Goal: Task Accomplishment & Management: Manage account settings

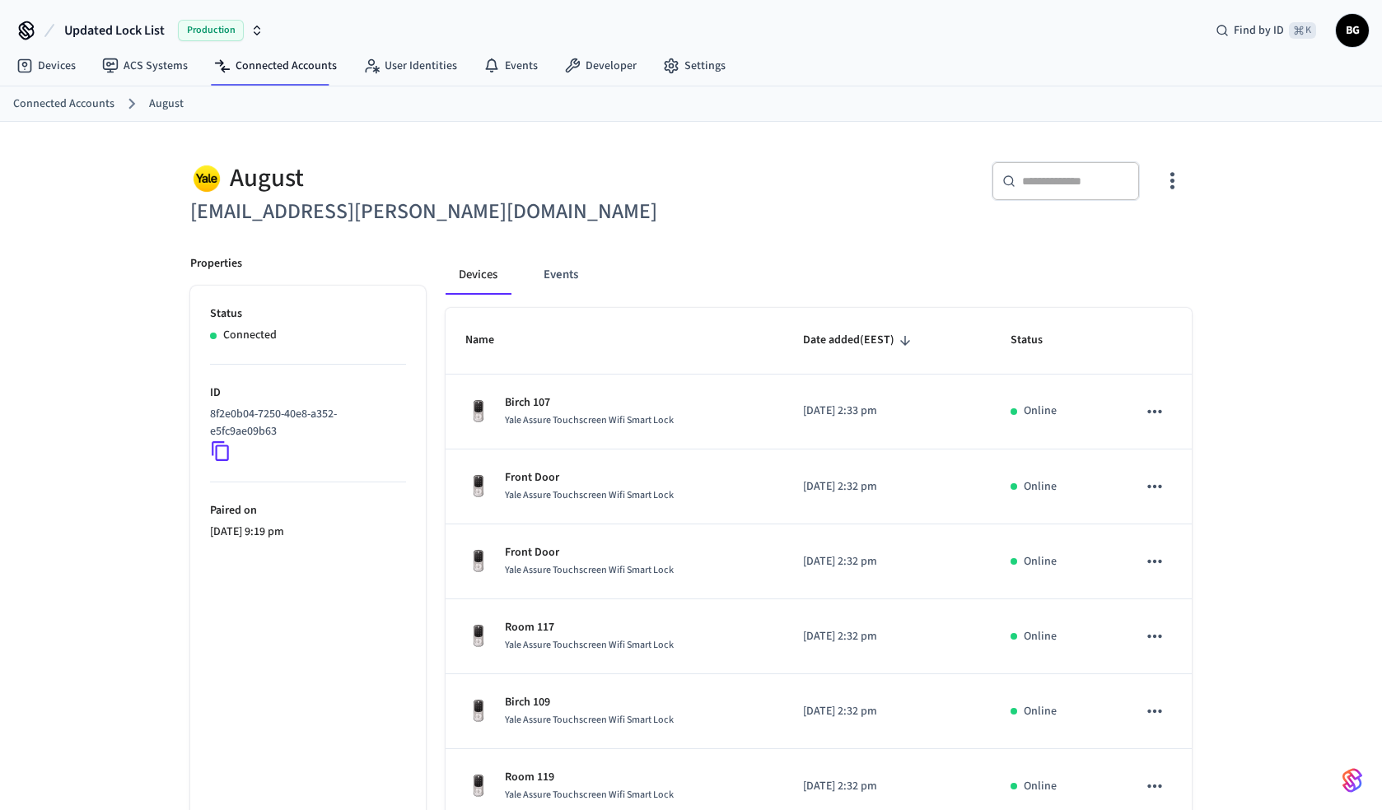
click at [1350, 38] on span "BG" at bounding box center [1353, 31] width 30 height 30
click at [1206, 297] on div "August [EMAIL_ADDRESS][PERSON_NAME][DOMAIN_NAME] ​ ​ Properties Status Connecte…" at bounding box center [691, 663] width 1054 height 1083
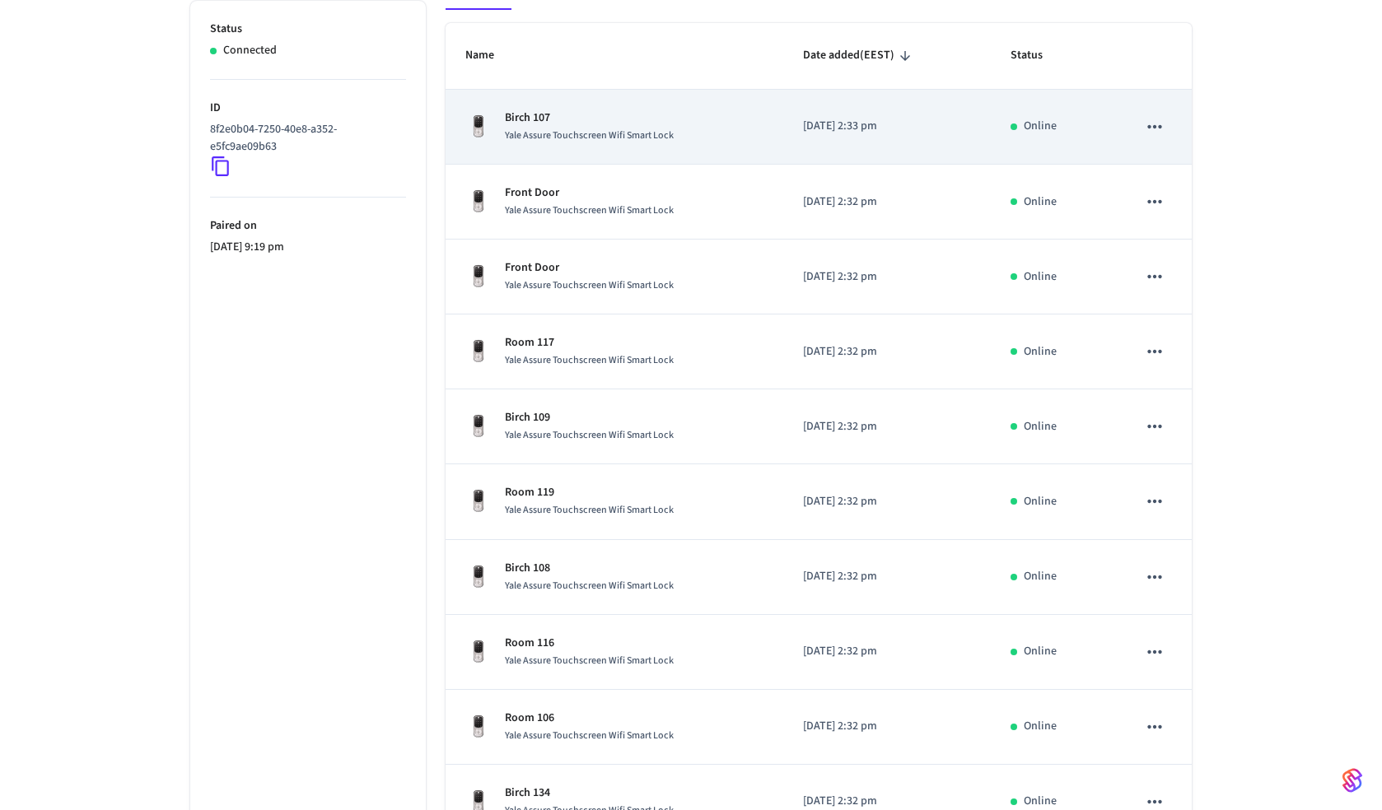
scroll to position [217, 0]
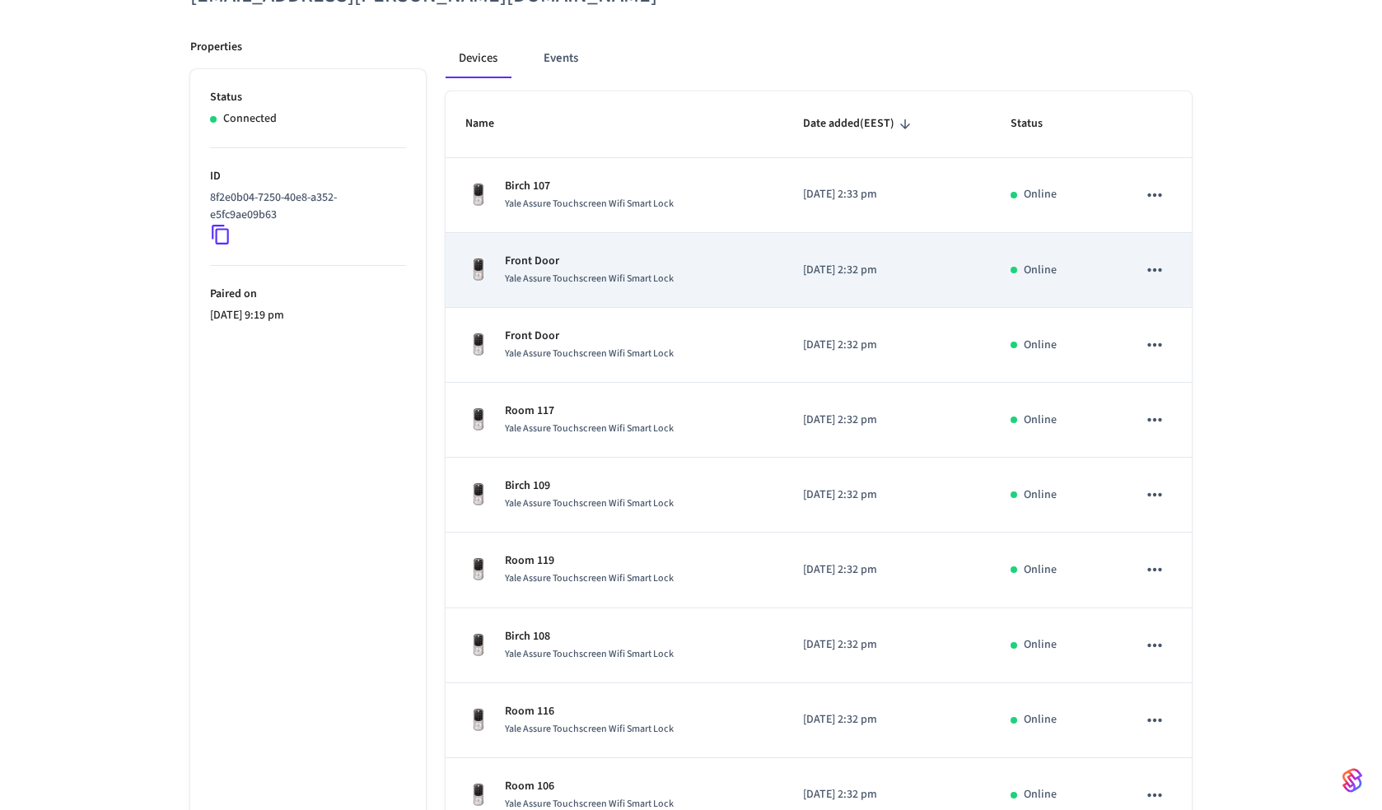
click at [651, 268] on p "Front Door" at bounding box center [589, 261] width 169 height 17
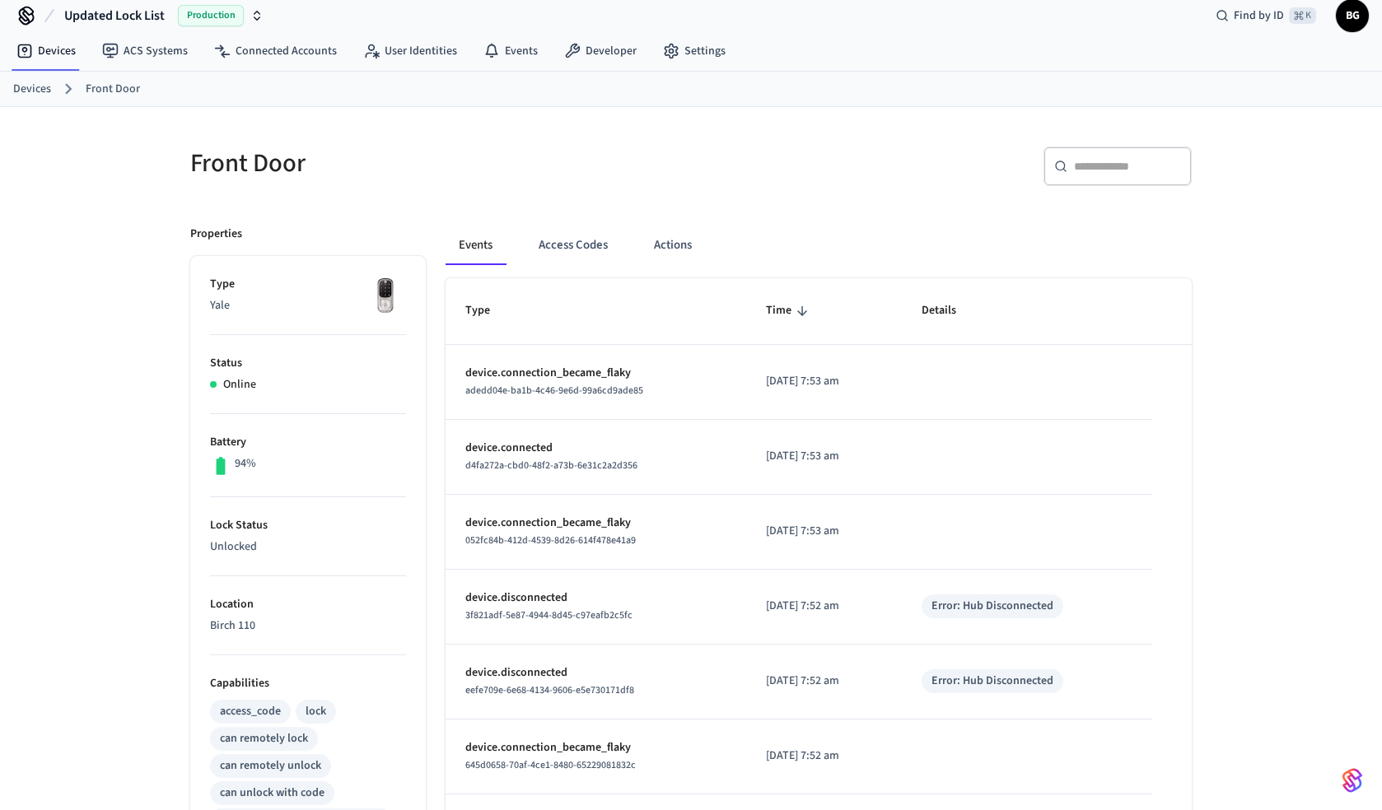
scroll to position [22, 0]
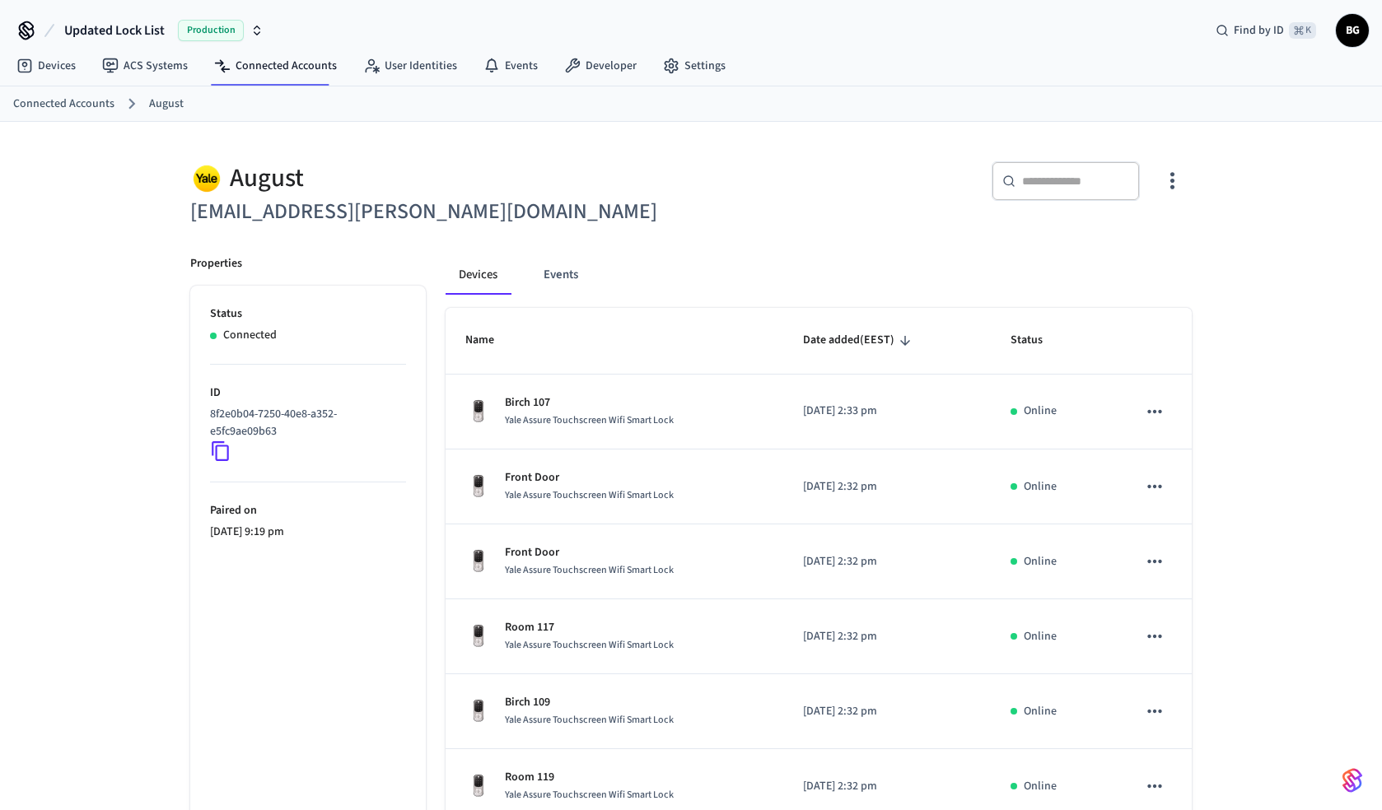
click at [1352, 30] on span "BG" at bounding box center [1353, 31] width 30 height 30
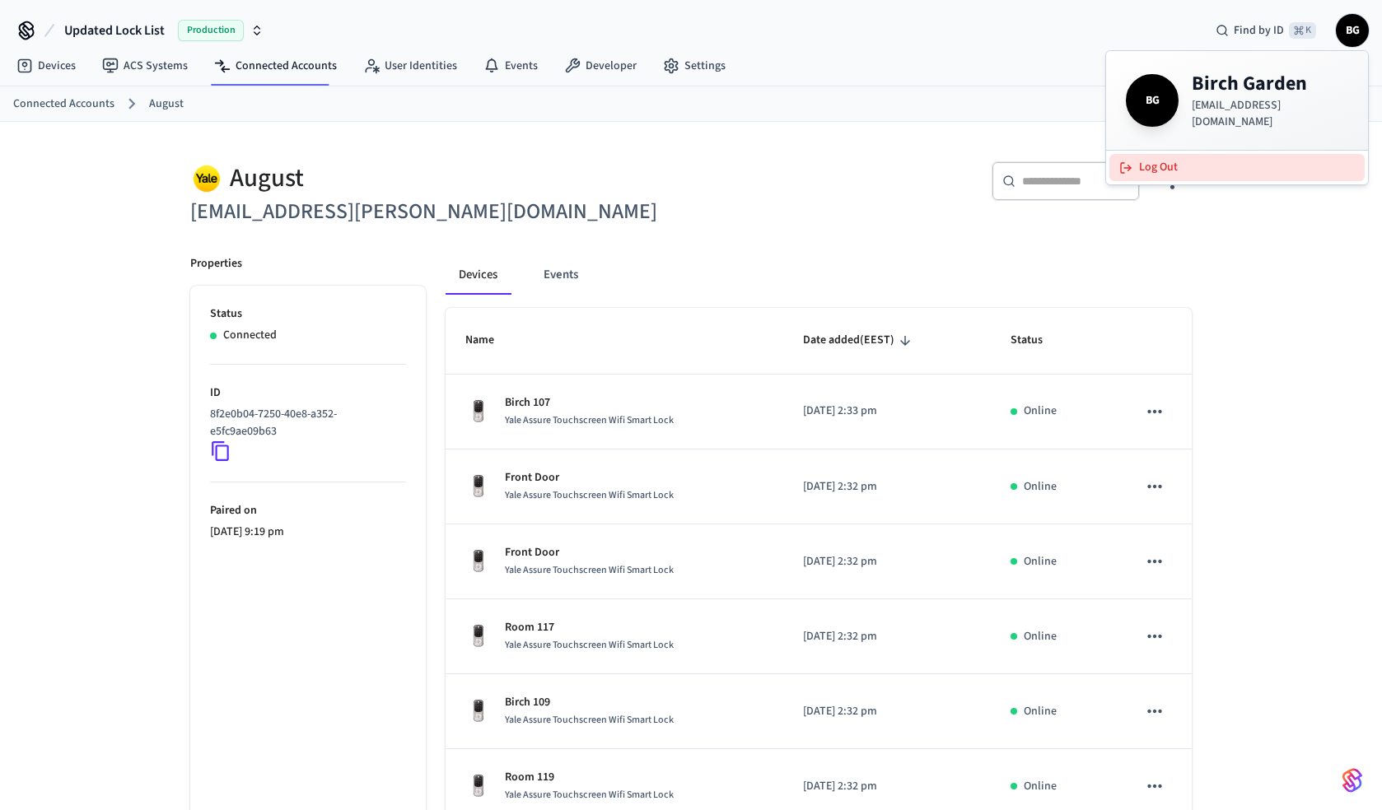
click at [1264, 154] on button "Log Out" at bounding box center [1236, 167] width 255 height 27
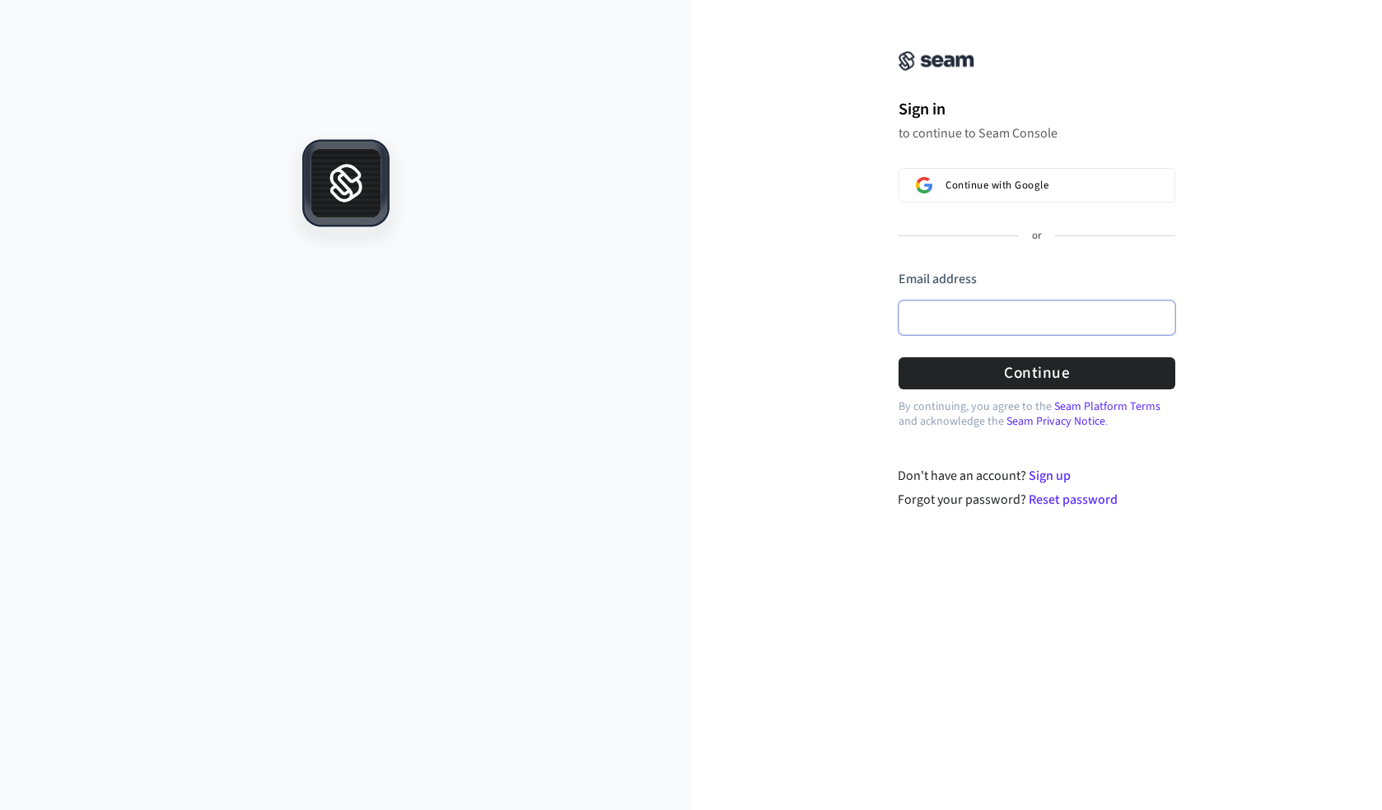
click at [935, 311] on input "Email address" at bounding box center [1037, 318] width 277 height 35
type input "*"
paste input "**********"
click at [978, 375] on button "Continue" at bounding box center [1037, 373] width 277 height 32
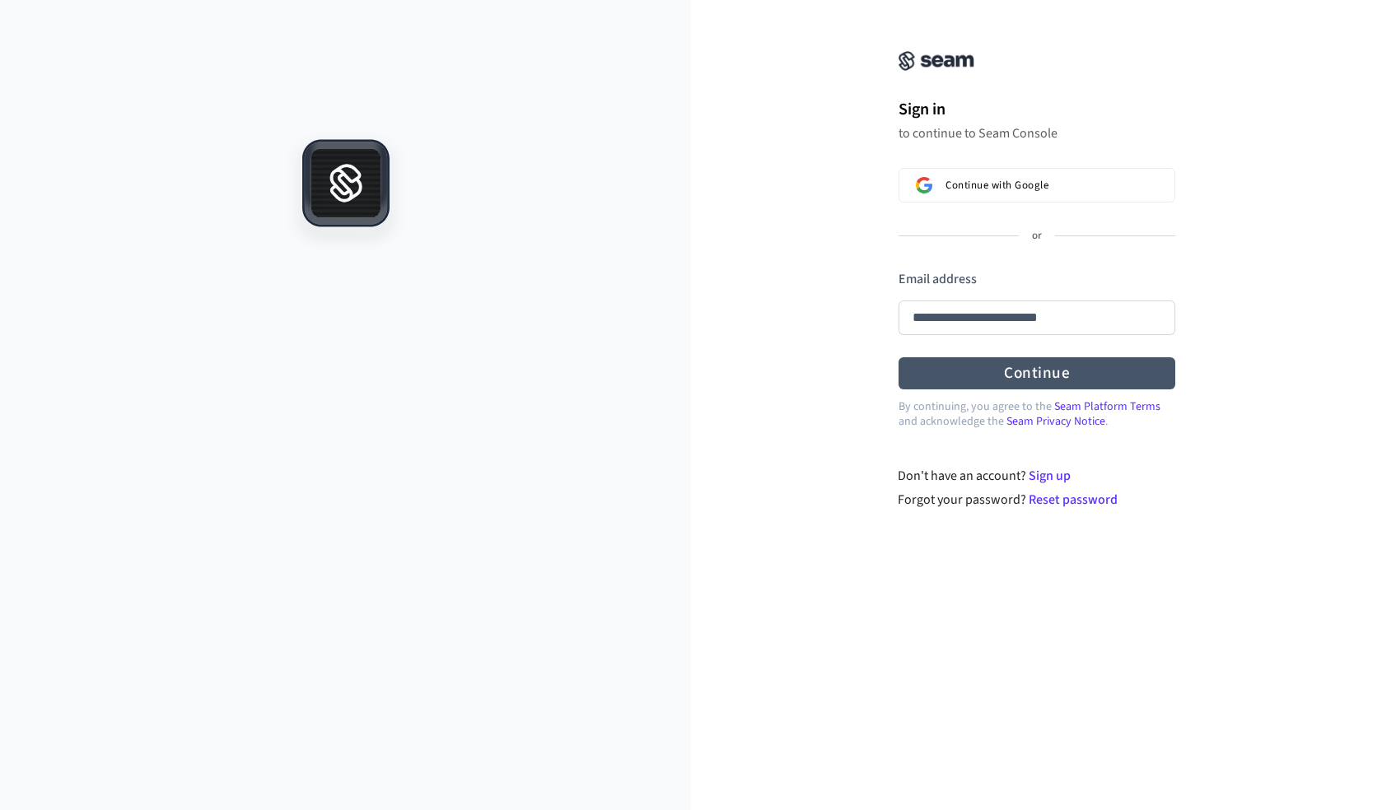
type input "**********"
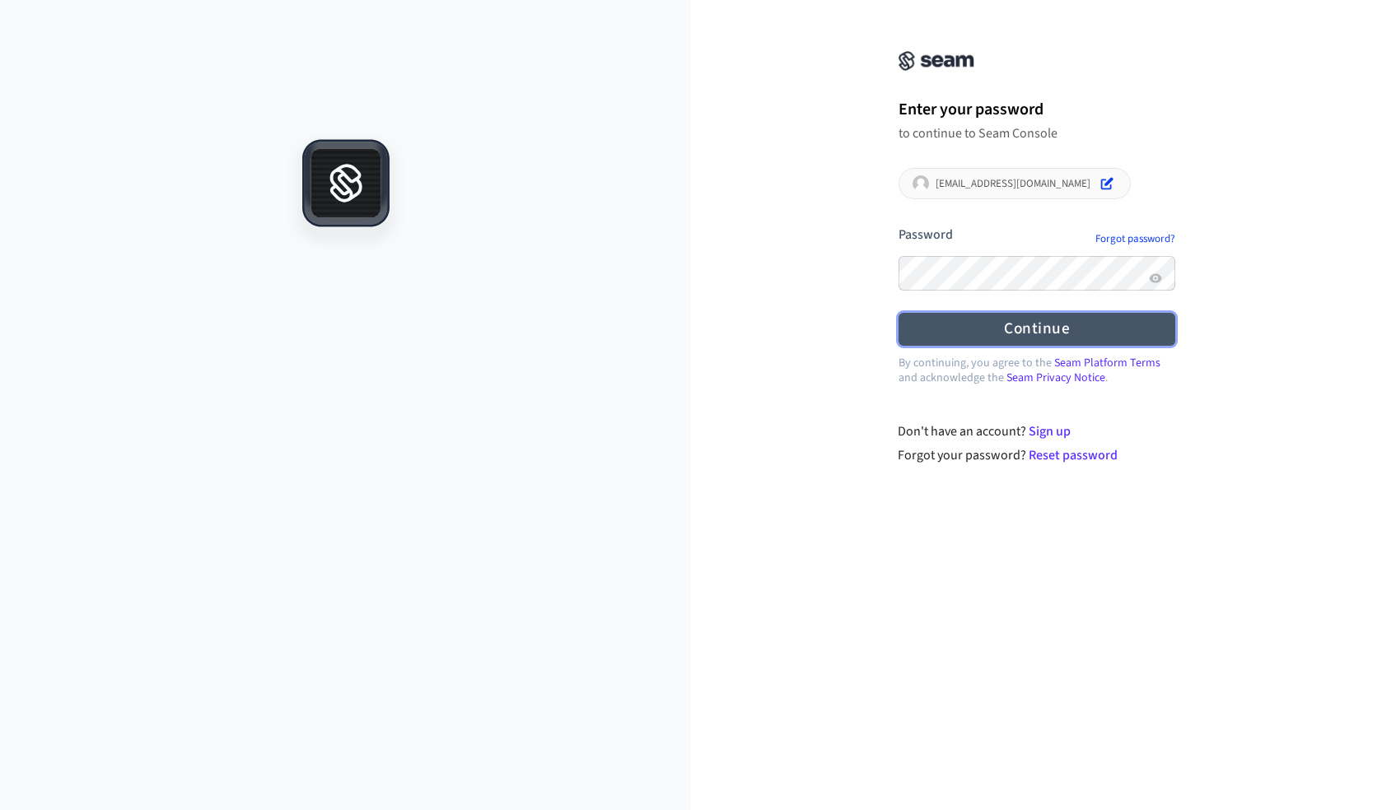
click at [913, 332] on button "Continue" at bounding box center [1037, 329] width 277 height 32
